Goal: Task Accomplishment & Management: Complete application form

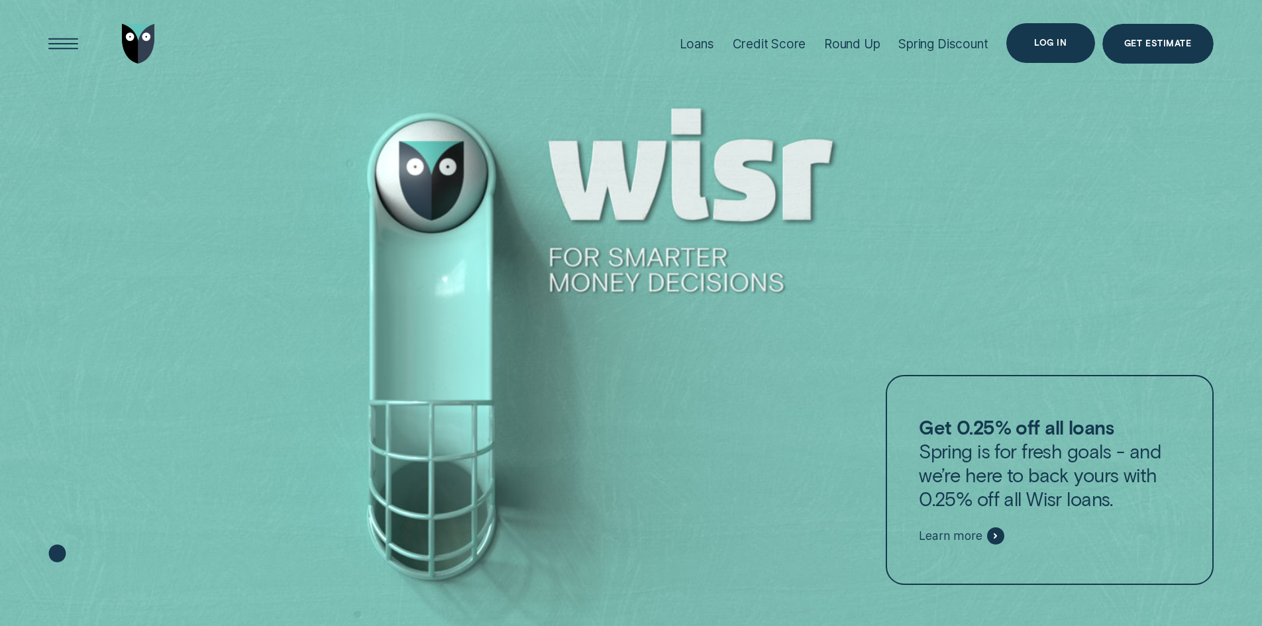
click at [1052, 48] on div "Log in" at bounding box center [1051, 43] width 88 height 40
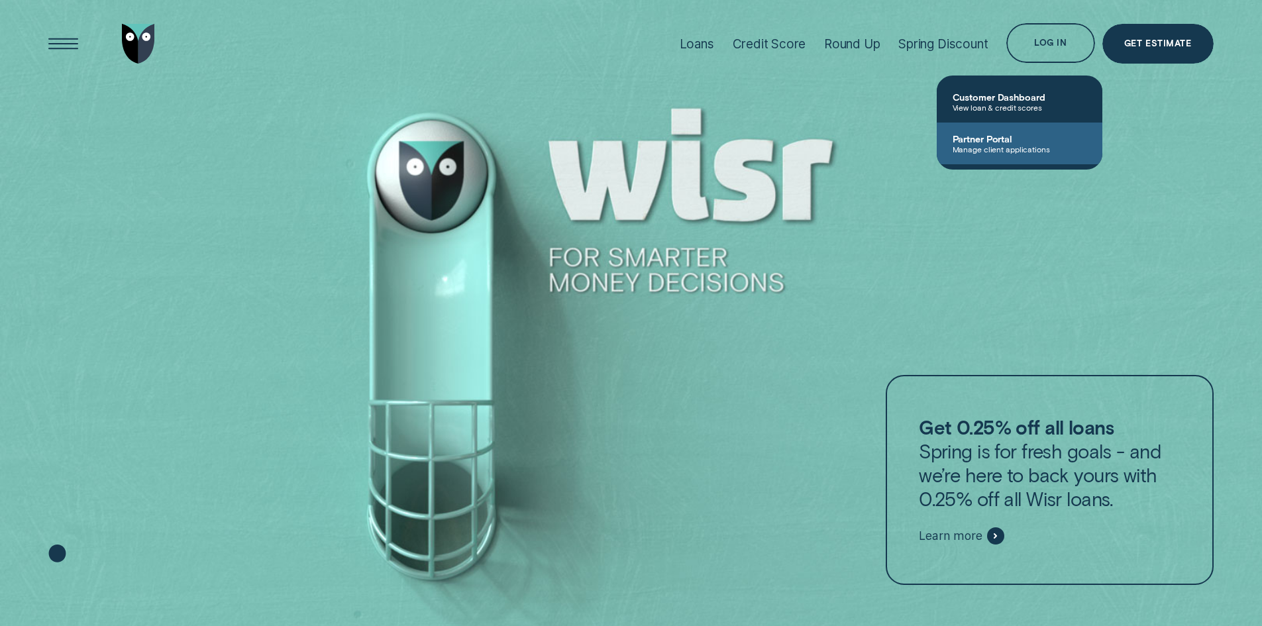
click at [994, 144] on span "Manage client applications" at bounding box center [1020, 148] width 134 height 9
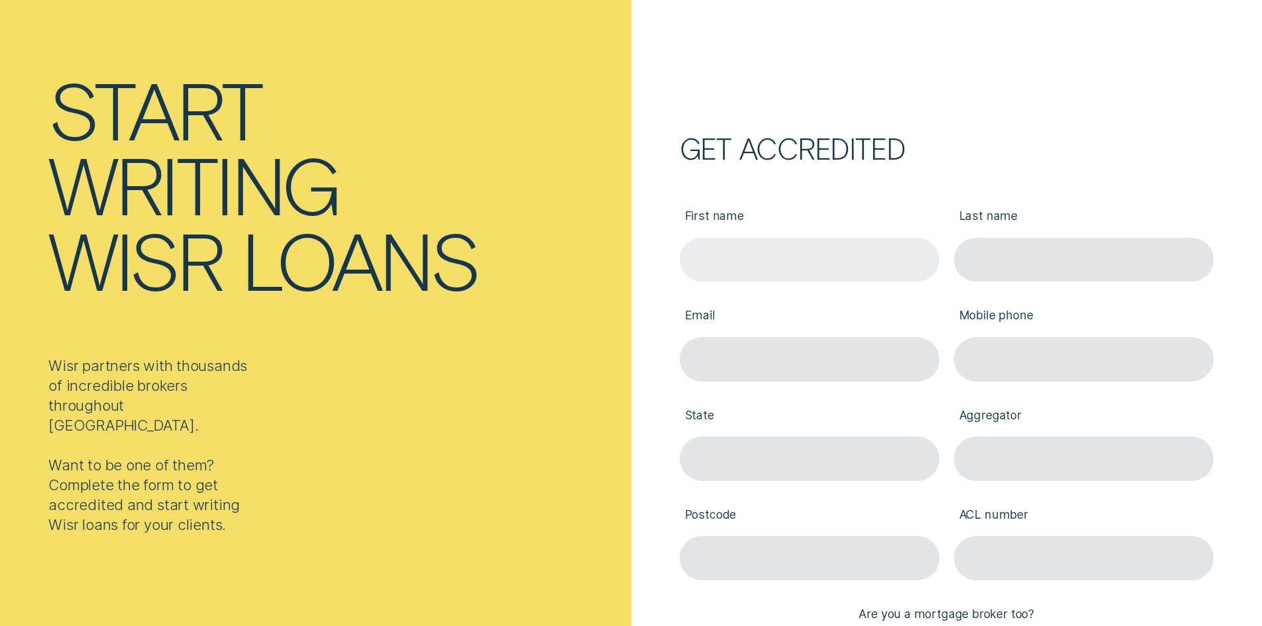
scroll to position [133, 0]
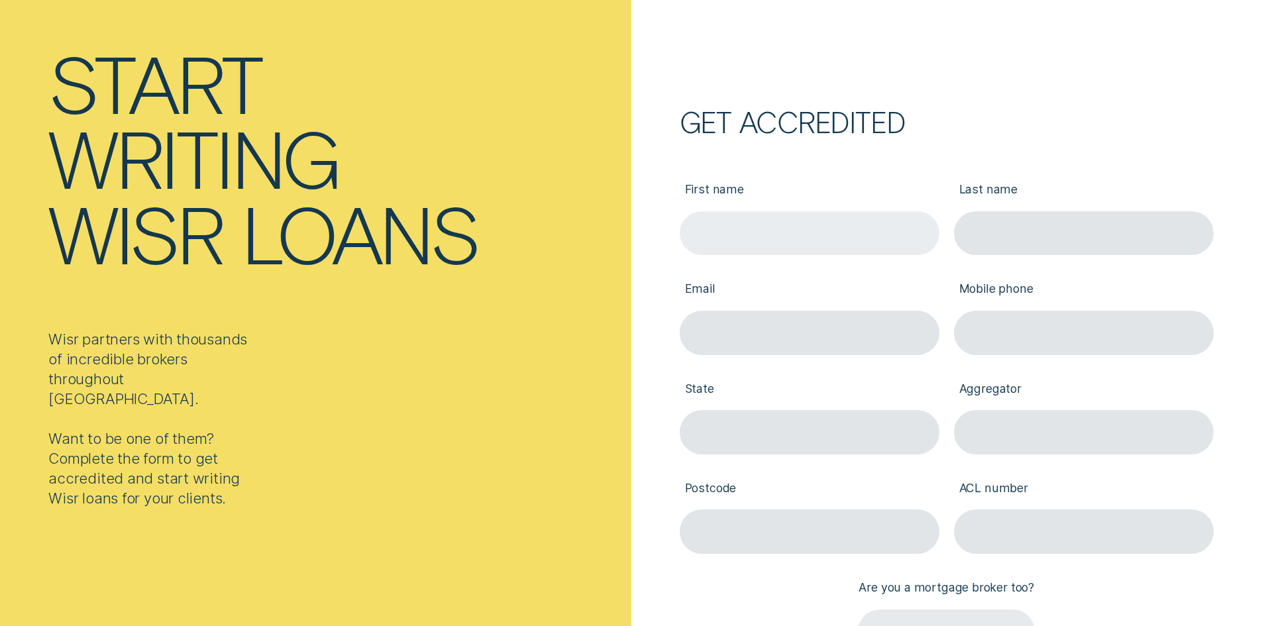
click at [806, 237] on input "First name" at bounding box center [810, 233] width 260 height 44
type input "[PERSON_NAME]"
type input "[PERSON_NAME][EMAIL_ADDRESS][DOMAIN_NAME]"
type input "0470349217"
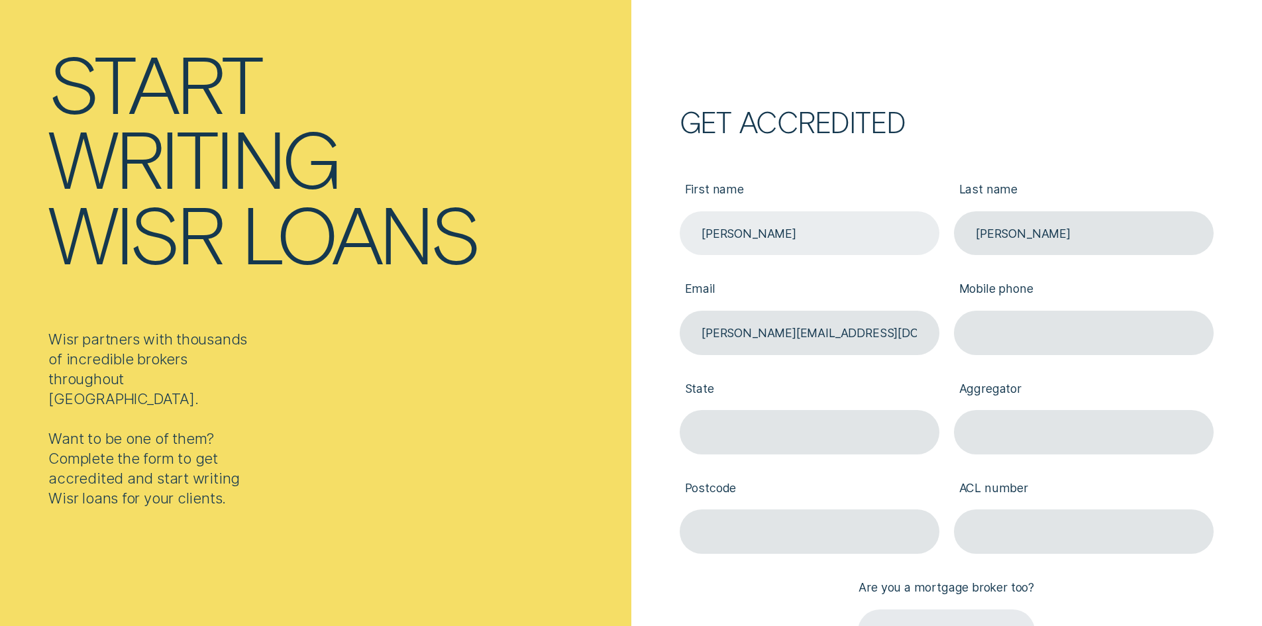
type input "TAS"
type input "7000"
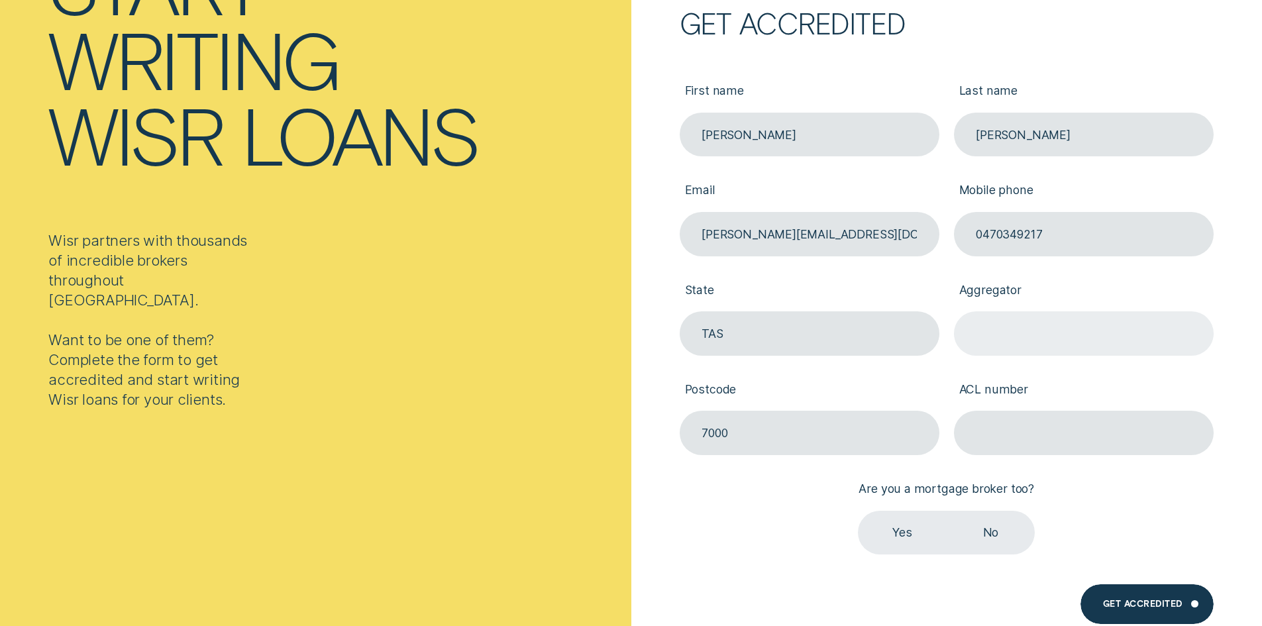
scroll to position [265, 0]
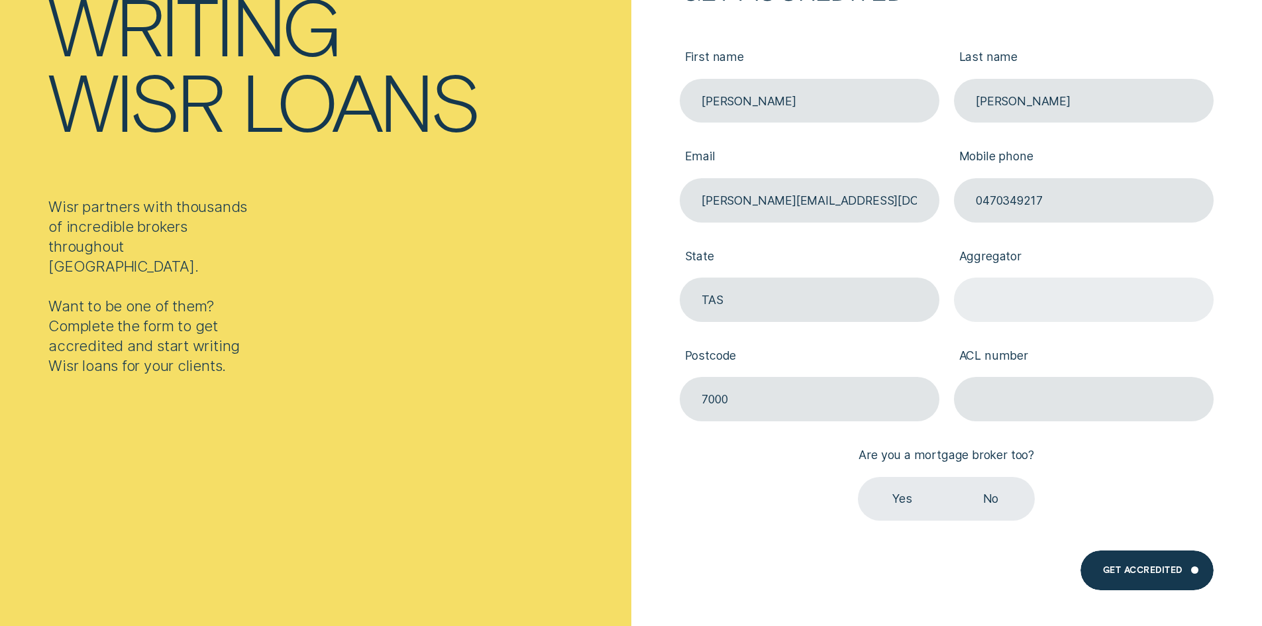
click at [997, 300] on input "Aggregator" at bounding box center [1084, 300] width 260 height 44
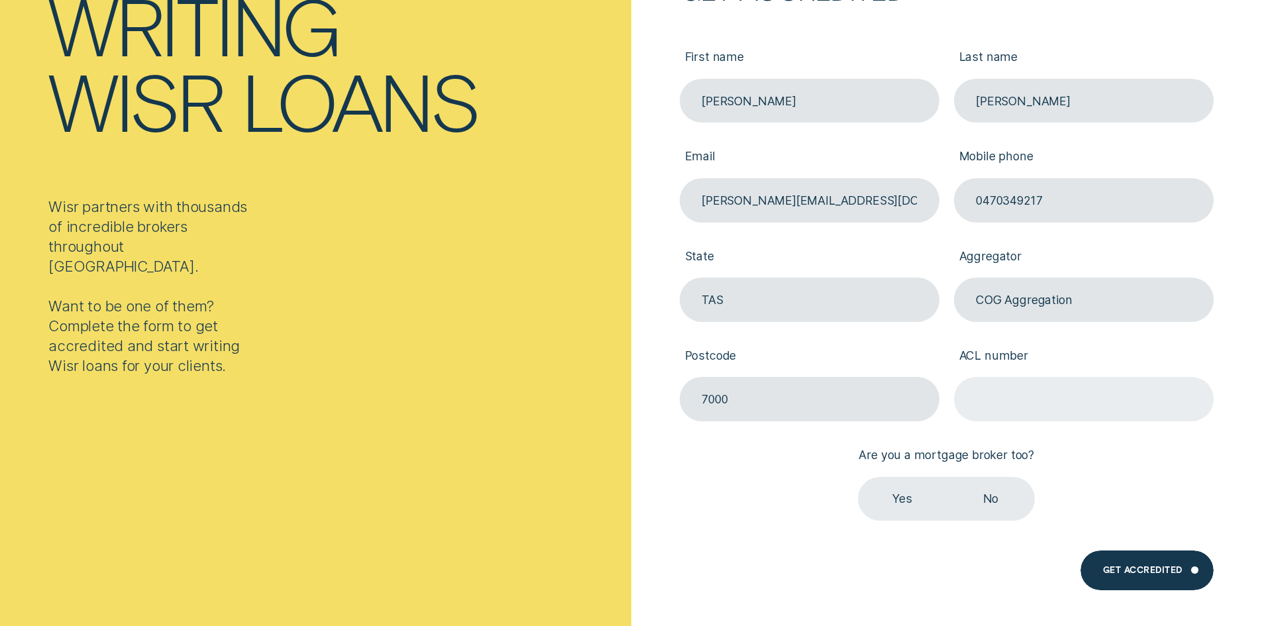
type input "COG Aggregation"
click at [1017, 400] on input "ACL number" at bounding box center [1084, 399] width 260 height 44
drag, startPoint x: 752, startPoint y: 404, endPoint x: 795, endPoint y: 418, distance: 45.3
click at [752, 404] on input "7000" at bounding box center [810, 399] width 260 height 44
click at [1229, 269] on div "Get accredited First name [PERSON_NAME] Last name [PERSON_NAME] [PERSON_NAME][E…" at bounding box center [948, 306] width 632 height 657
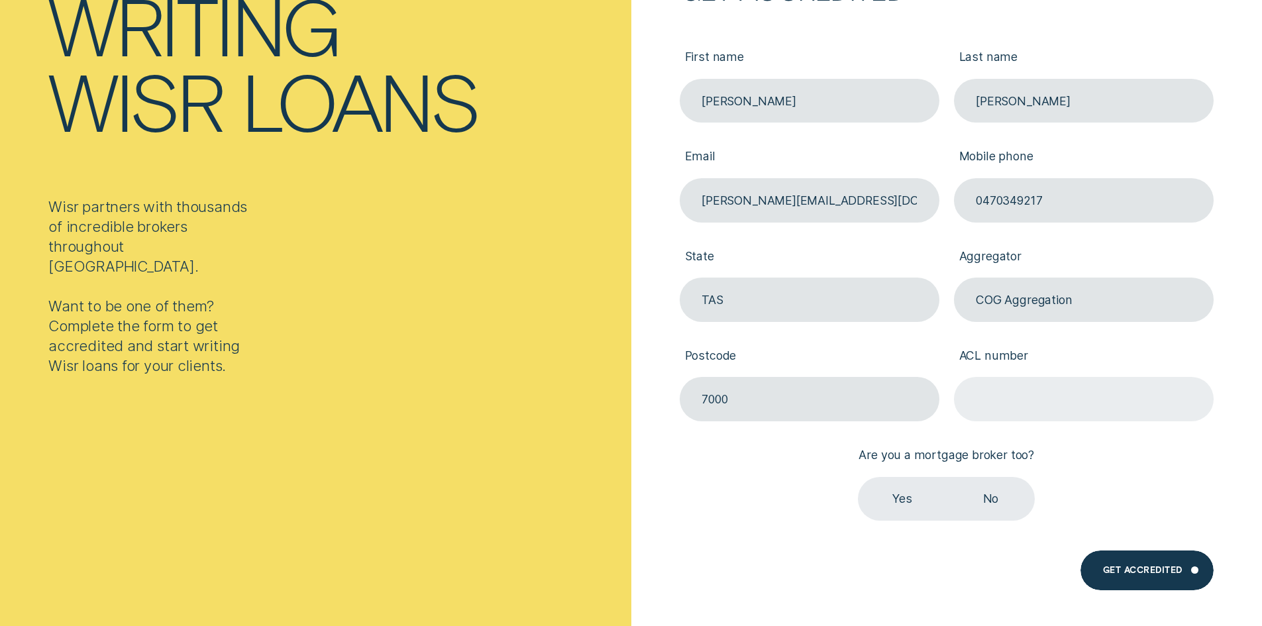
click at [1047, 398] on input "ACL number" at bounding box center [1084, 399] width 260 height 44
click at [1001, 506] on label "No" at bounding box center [991, 499] width 88 height 44
click at [947, 477] on input "No" at bounding box center [947, 477] width 0 height 0
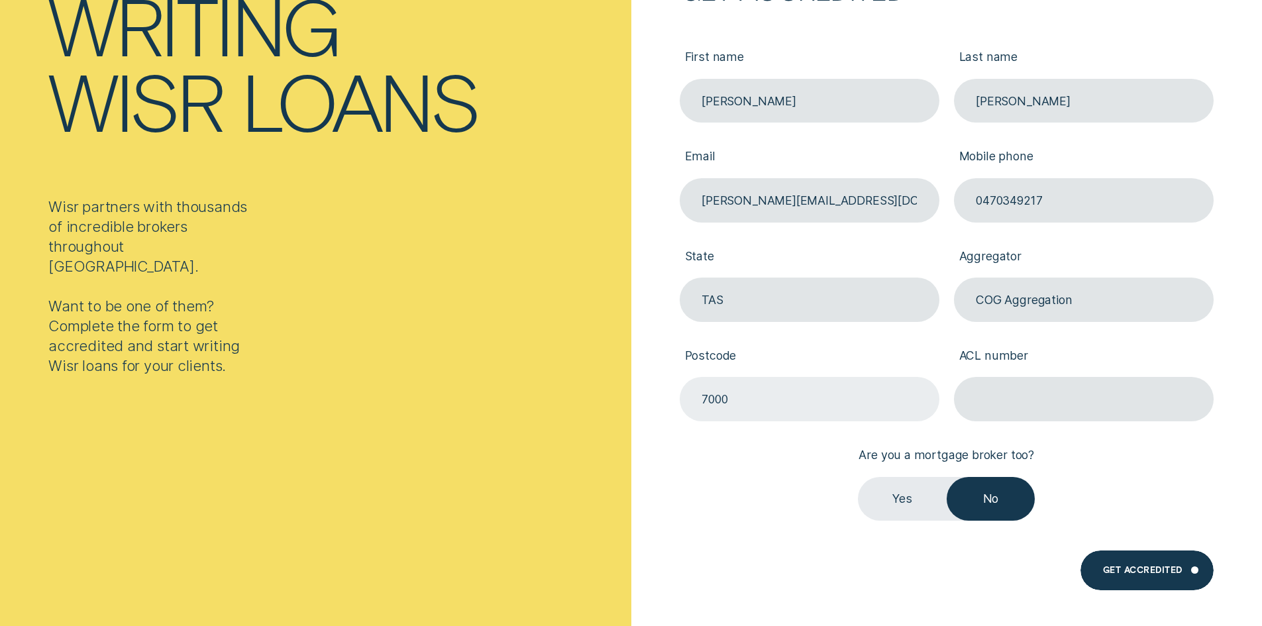
drag, startPoint x: 770, startPoint y: 400, endPoint x: 872, endPoint y: 410, distance: 102.5
click at [770, 400] on input "7000" at bounding box center [810, 399] width 260 height 44
type input "7310"
click at [1023, 396] on input "ACL number" at bounding box center [1084, 399] width 260 height 44
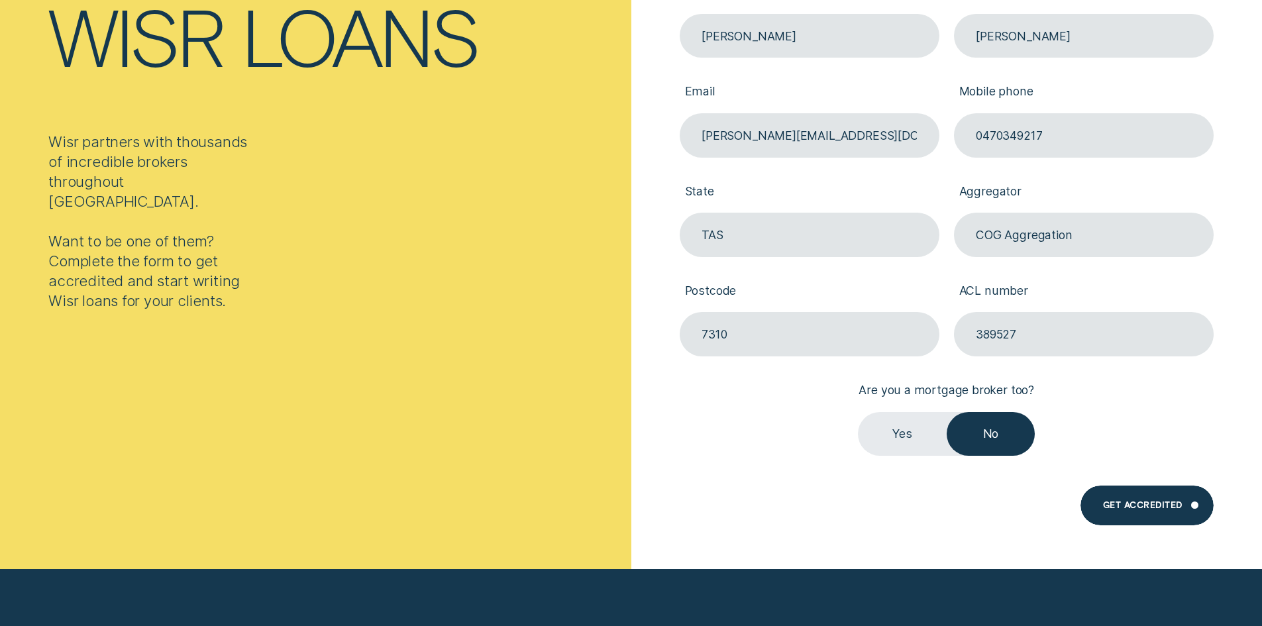
scroll to position [331, 0]
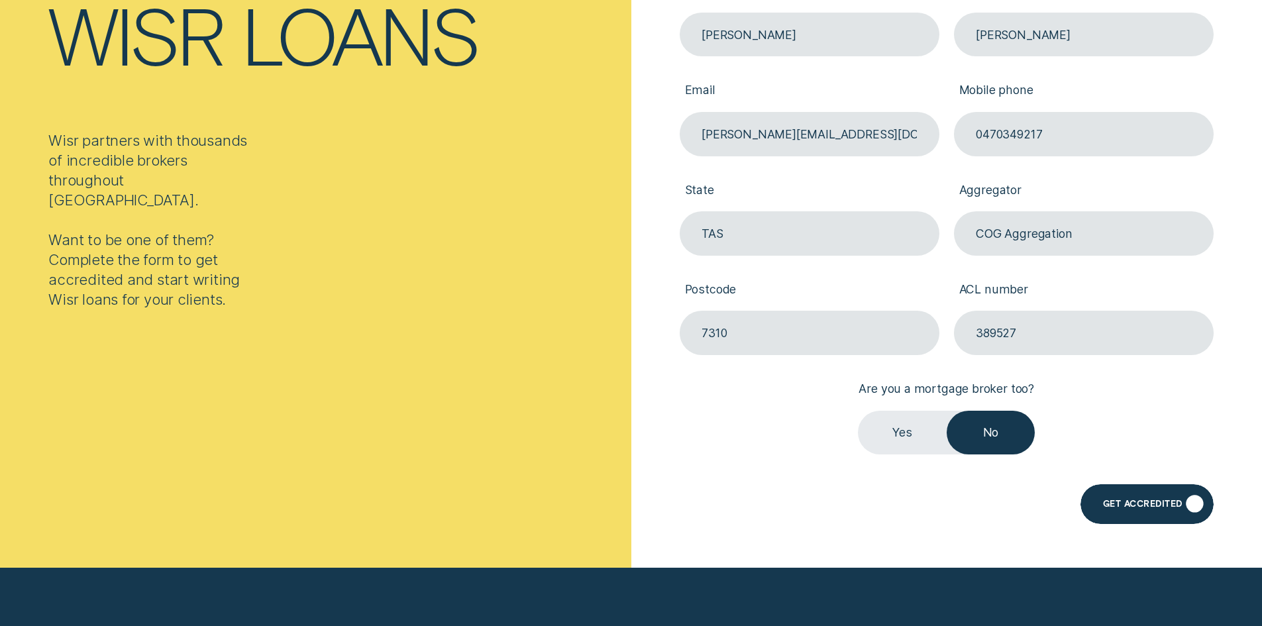
type input "389527"
click at [1140, 505] on div "Get Accredited" at bounding box center [1143, 506] width 80 height 8
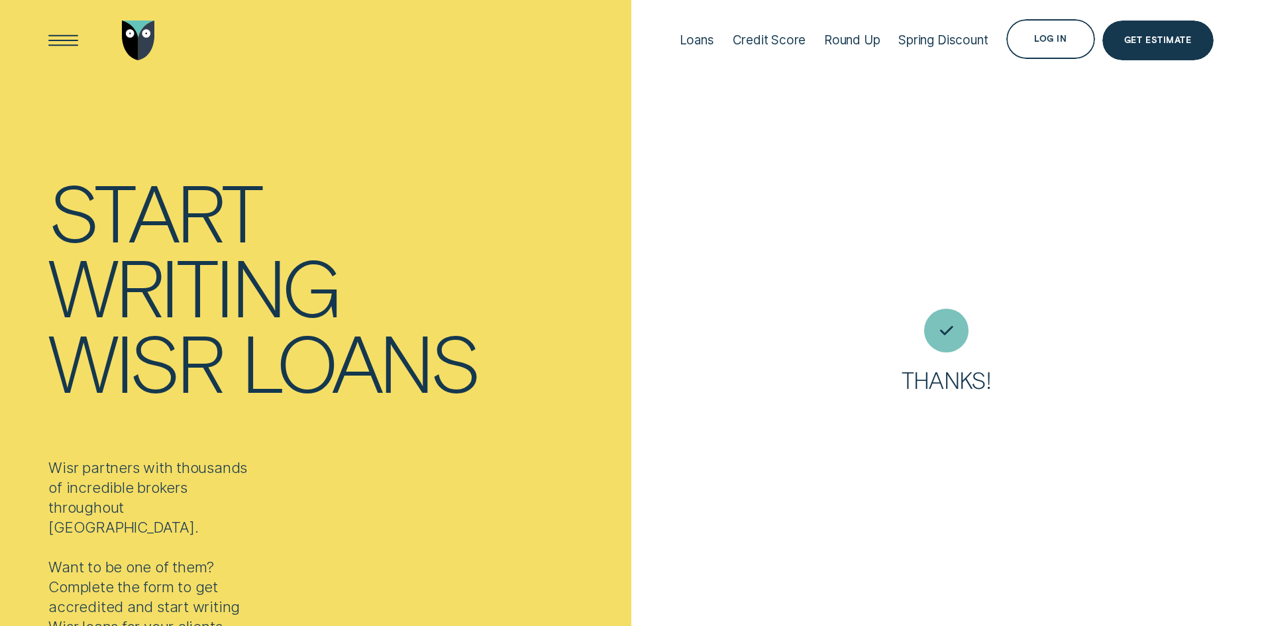
scroll to position [0, 0]
